Goal: Find contact information: Find contact information

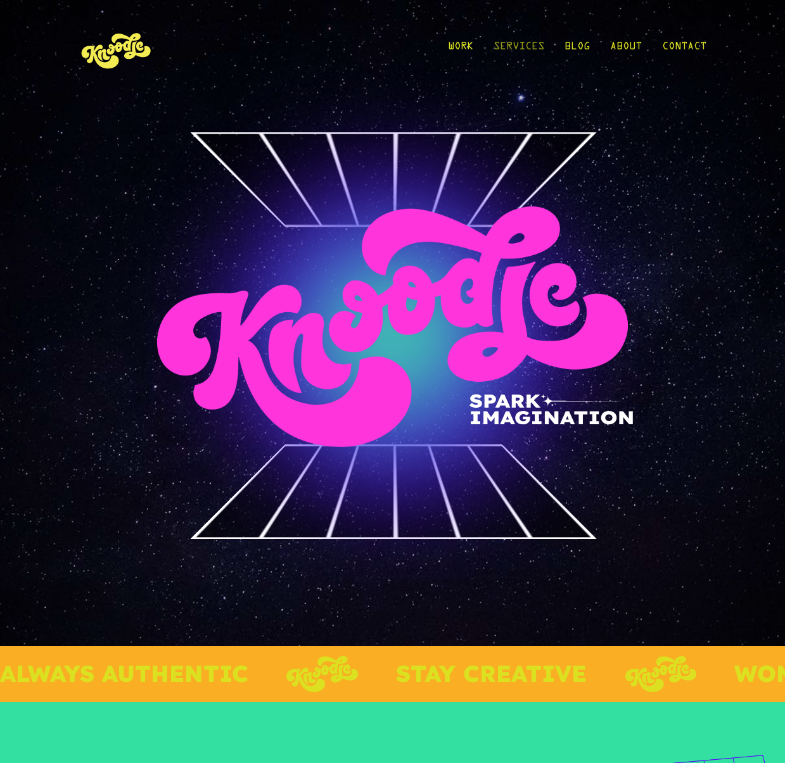
click at [507, 48] on link "Services" at bounding box center [519, 49] width 51 height 59
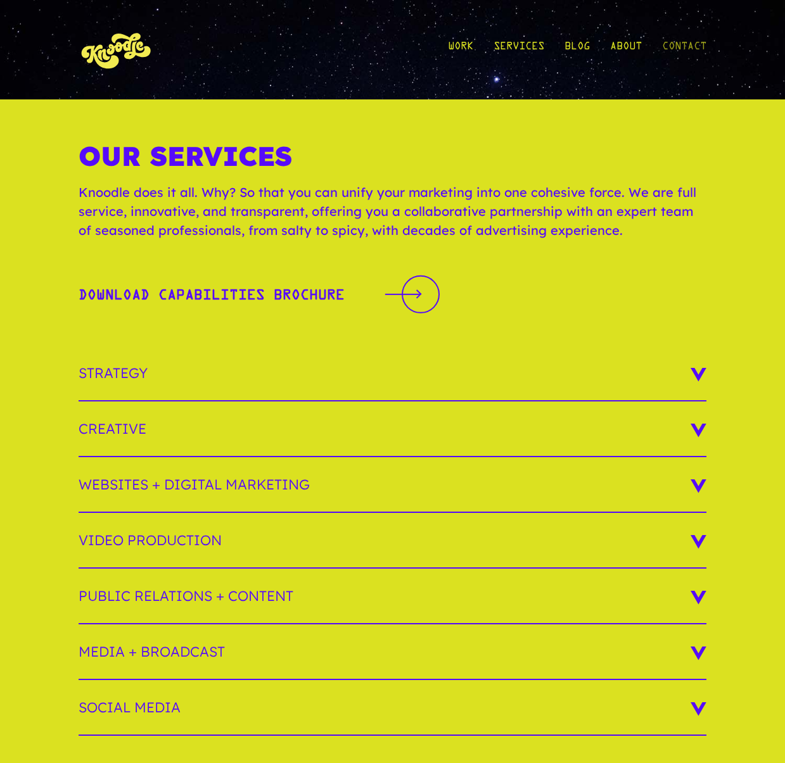
click at [683, 48] on link "Contact" at bounding box center [684, 49] width 44 height 59
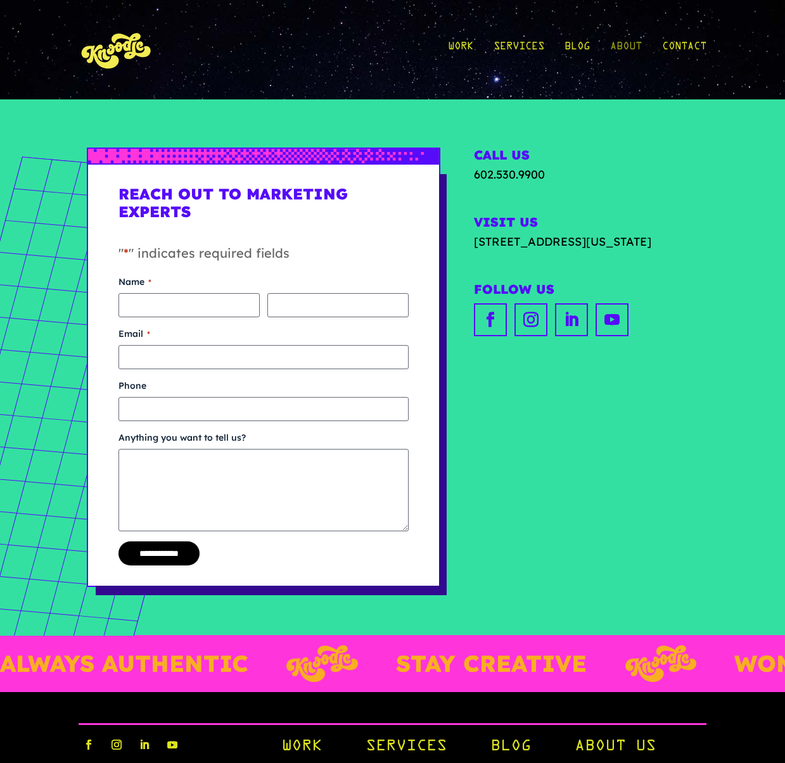
click at [616, 50] on link "About" at bounding box center [626, 49] width 32 height 59
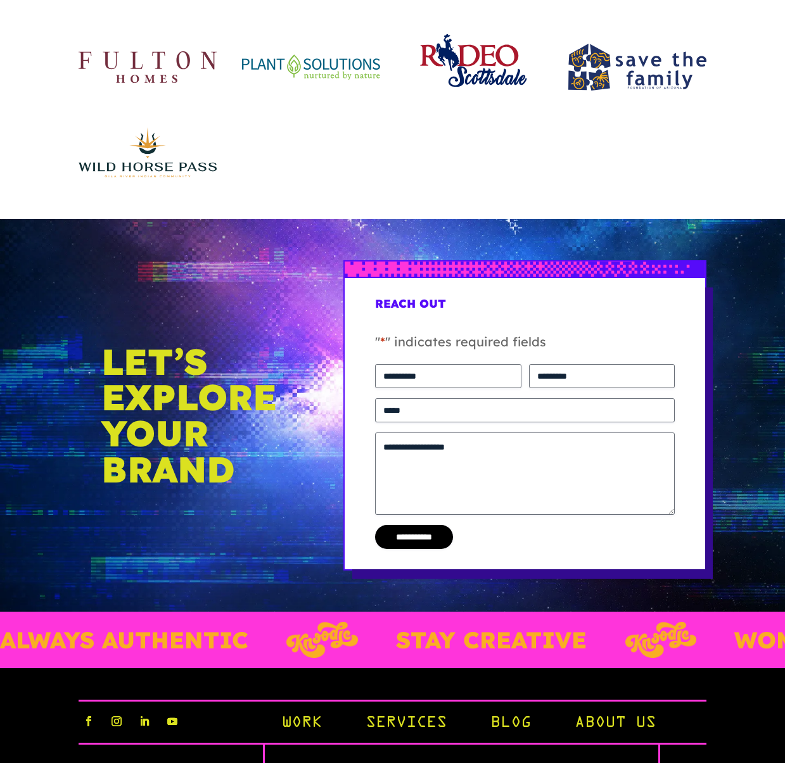
scroll to position [2436, 0]
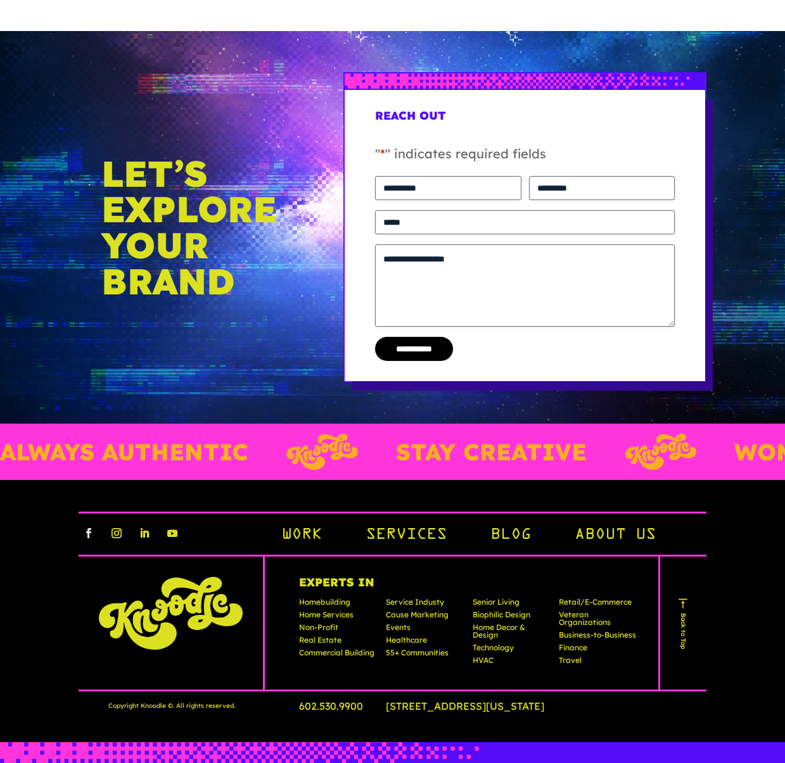
click at [86, 533] on link "Follow" at bounding box center [89, 533] width 20 height 20
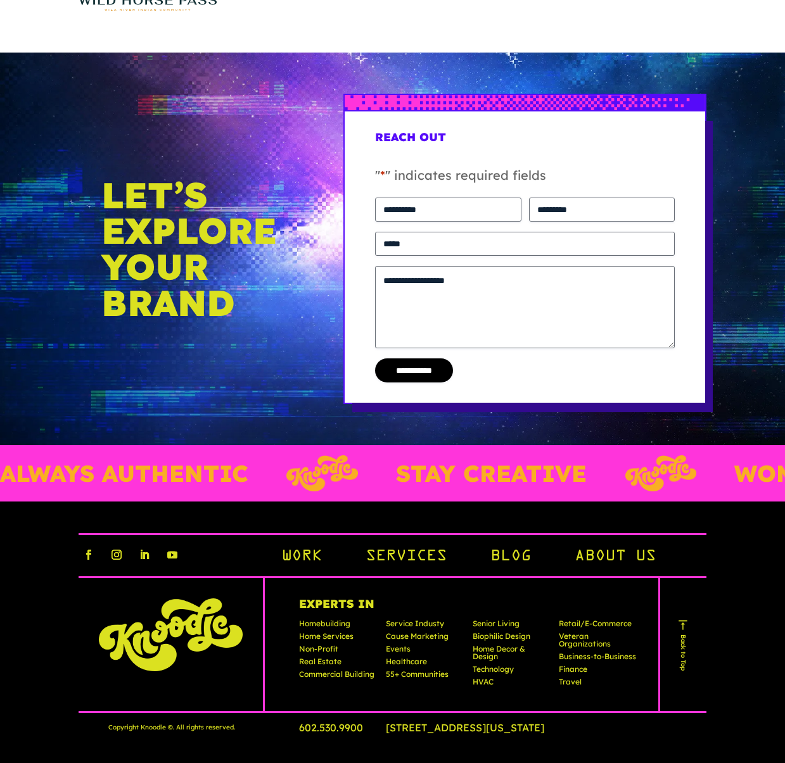
scroll to position [2436, 0]
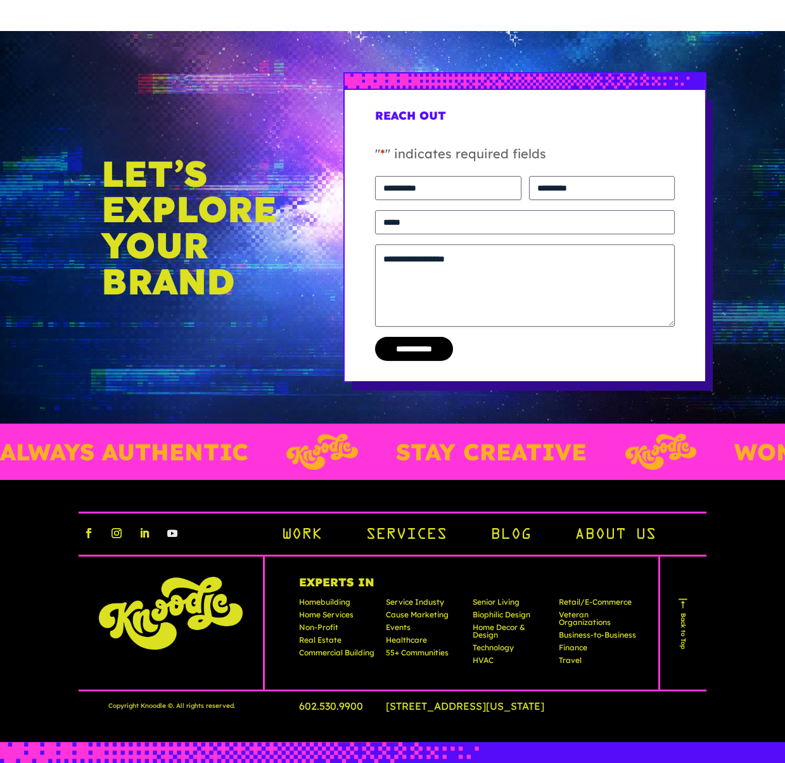
click at [172, 534] on link "Follow" at bounding box center [172, 533] width 20 height 20
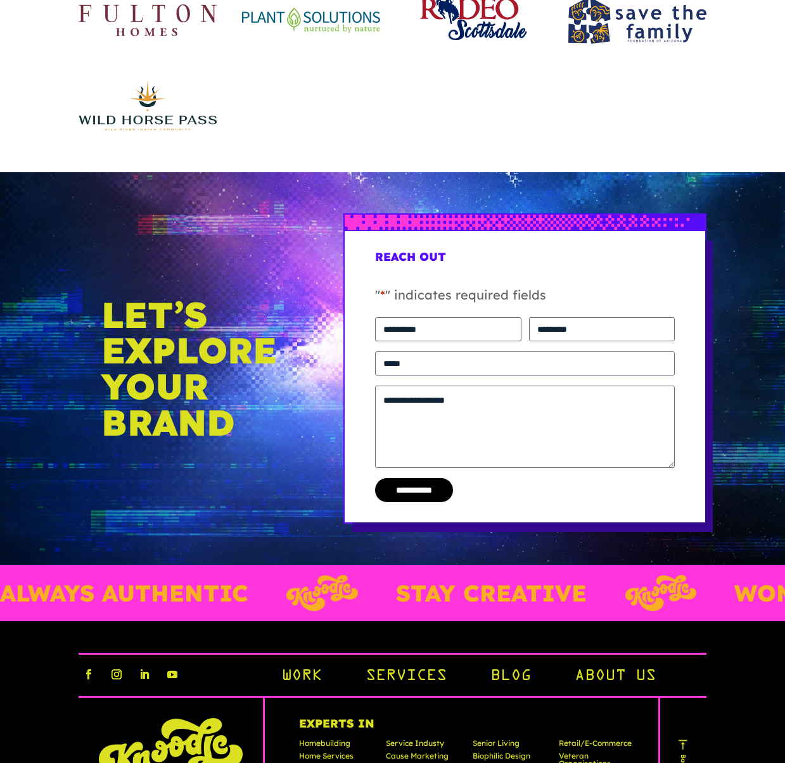
scroll to position [2355, 0]
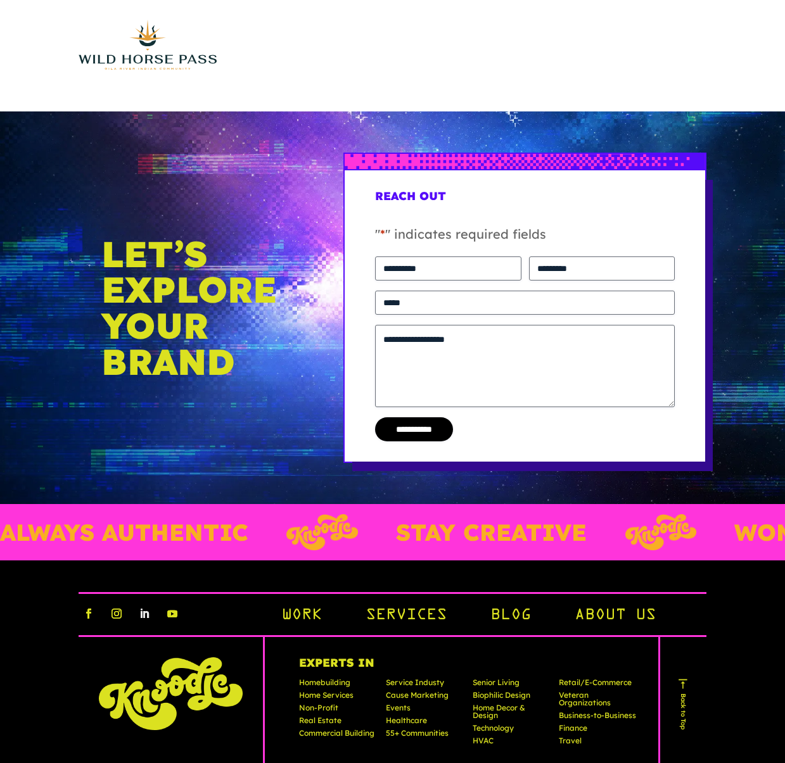
click at [144, 615] on link "Follow" at bounding box center [144, 614] width 20 height 20
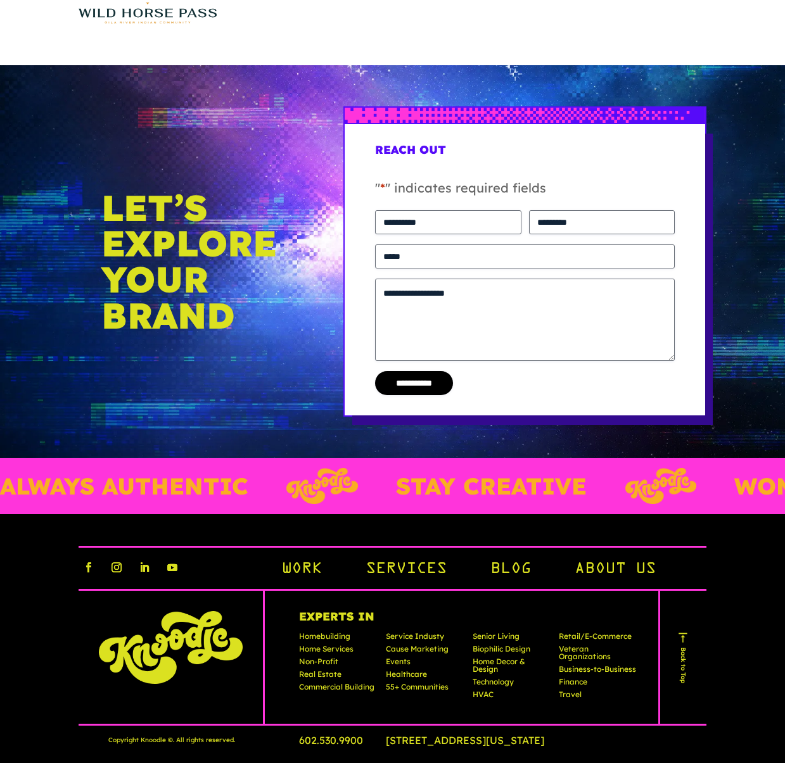
scroll to position [2436, 0]
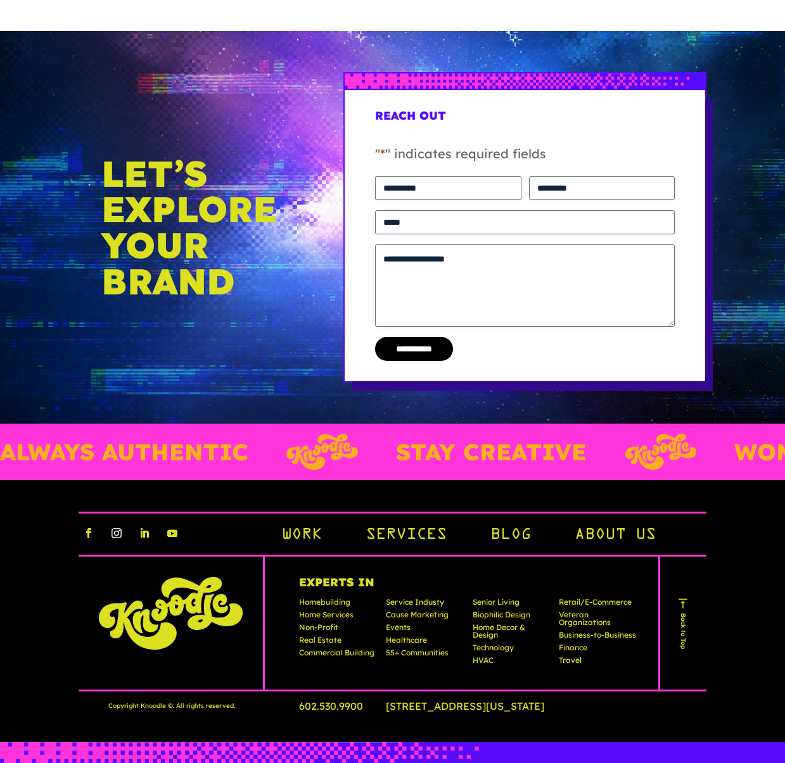
click at [113, 539] on link "Follow" at bounding box center [116, 533] width 20 height 20
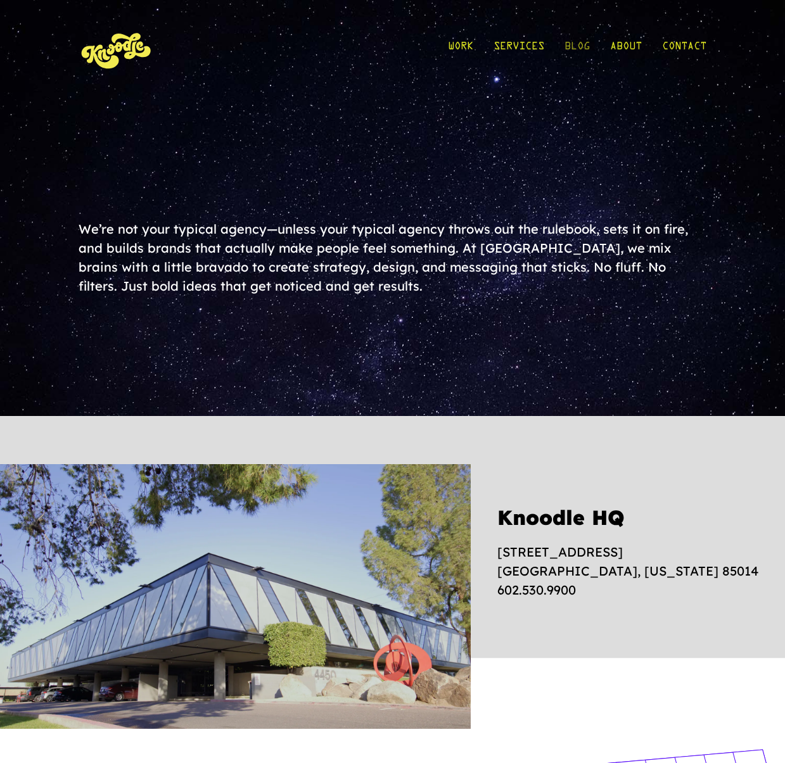
click at [578, 48] on link "Blog" at bounding box center [577, 49] width 25 height 59
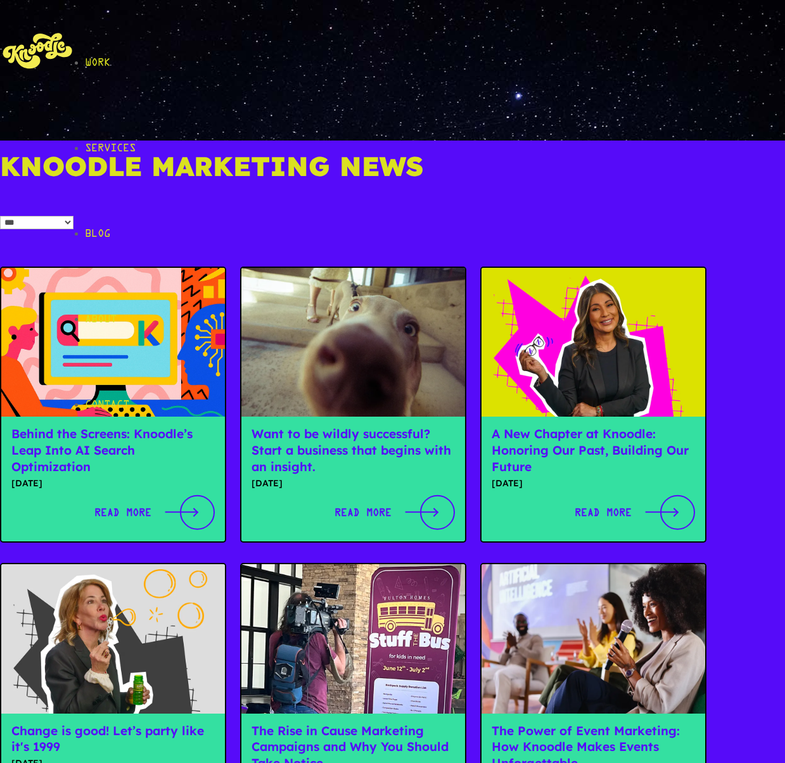
click at [686, 362] on link "Contact" at bounding box center [435, 405] width 700 height 86
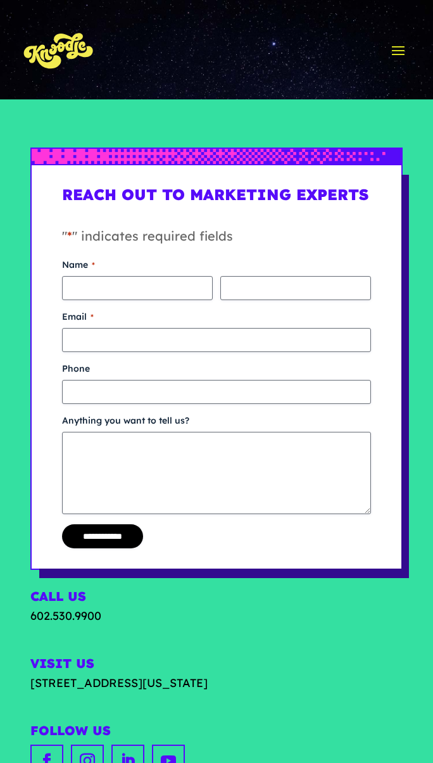
click at [419, 526] on div "**********" at bounding box center [216, 475] width 433 height 752
drag, startPoint x: 174, startPoint y: 200, endPoint x: 67, endPoint y: 174, distance: 109.4
click at [67, 174] on div "**********" at bounding box center [216, 367] width 369 height 404
drag, startPoint x: 94, startPoint y: 660, endPoint x: 10, endPoint y: 660, distance: 84.9
click at [10, 660] on div "**********" at bounding box center [216, 475] width 433 height 752
